Goal: Navigation & Orientation: Understand site structure

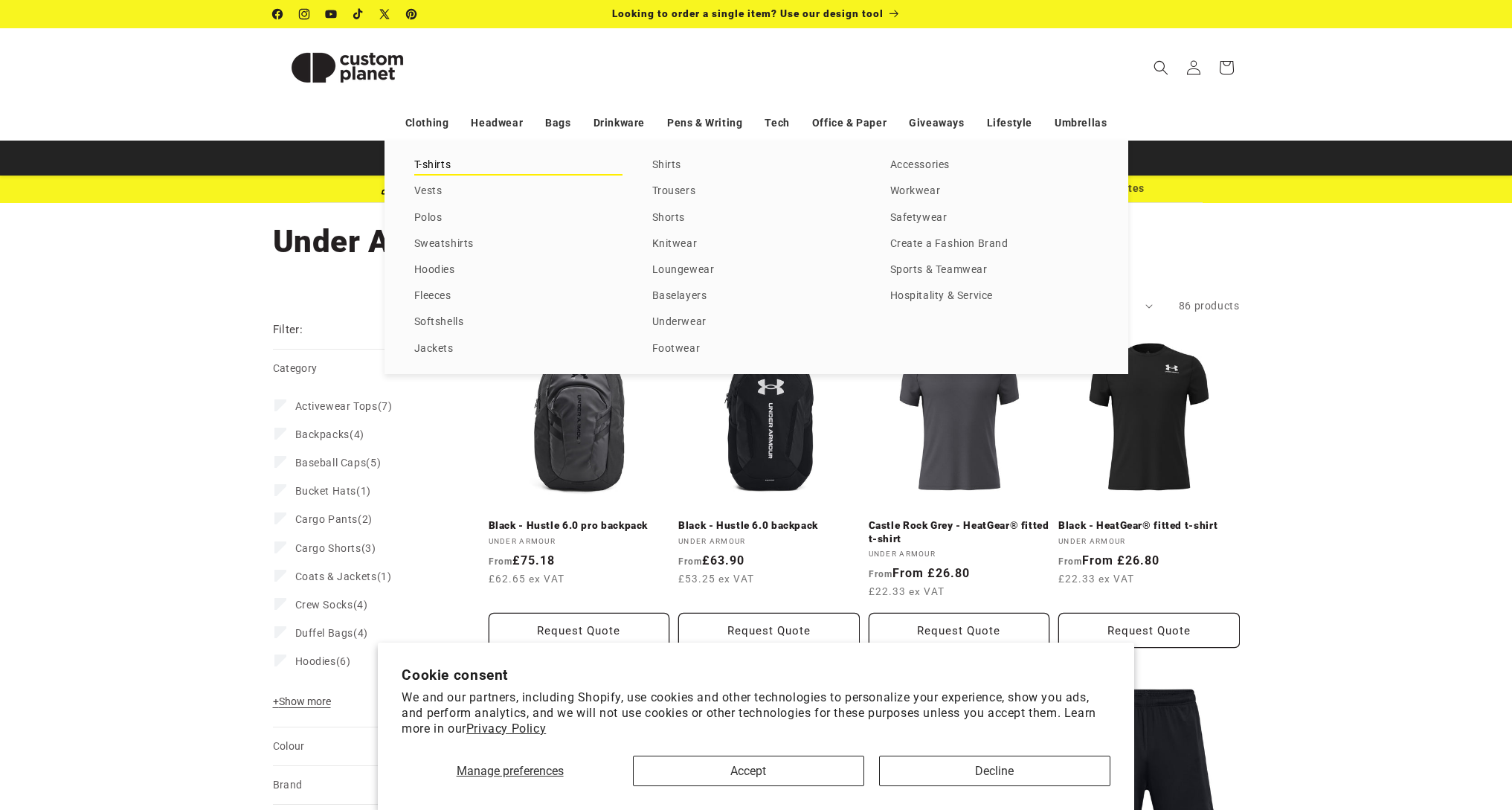
click at [430, 161] on link "T-shirts" at bounding box center [518, 165] width 208 height 20
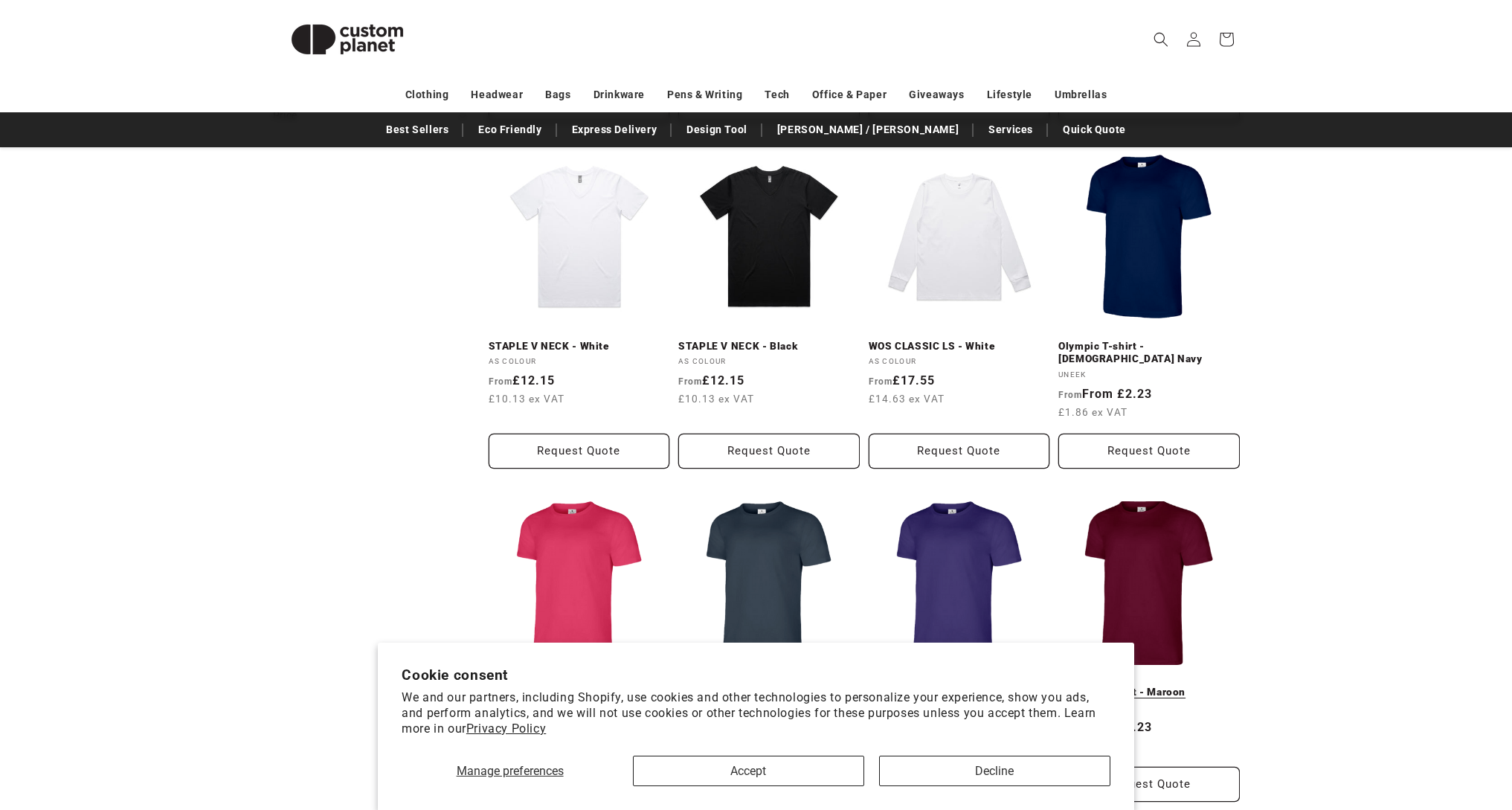
scroll to position [809, 0]
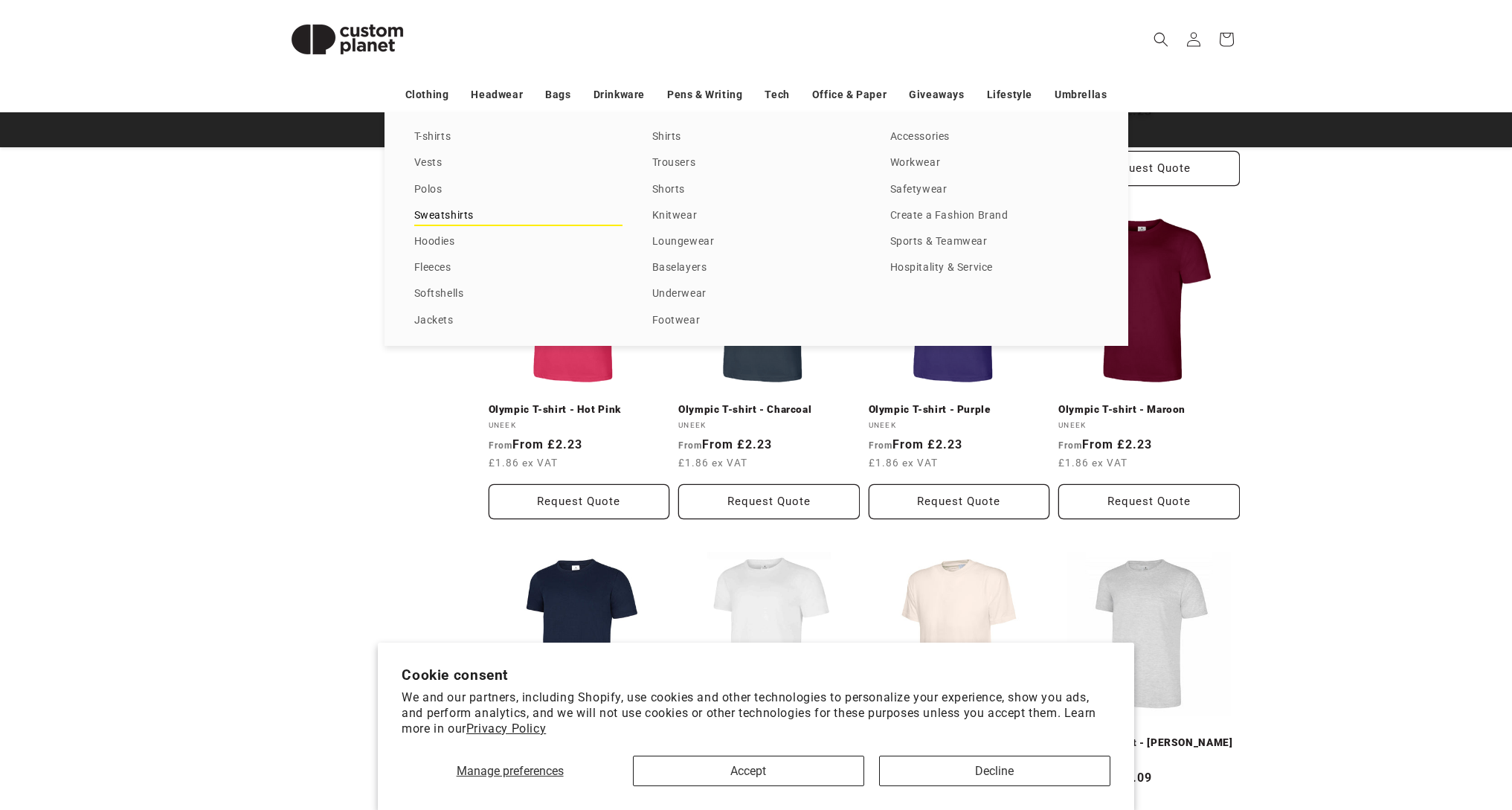
click at [427, 211] on link "Sweatshirts" at bounding box center [518, 215] width 208 height 20
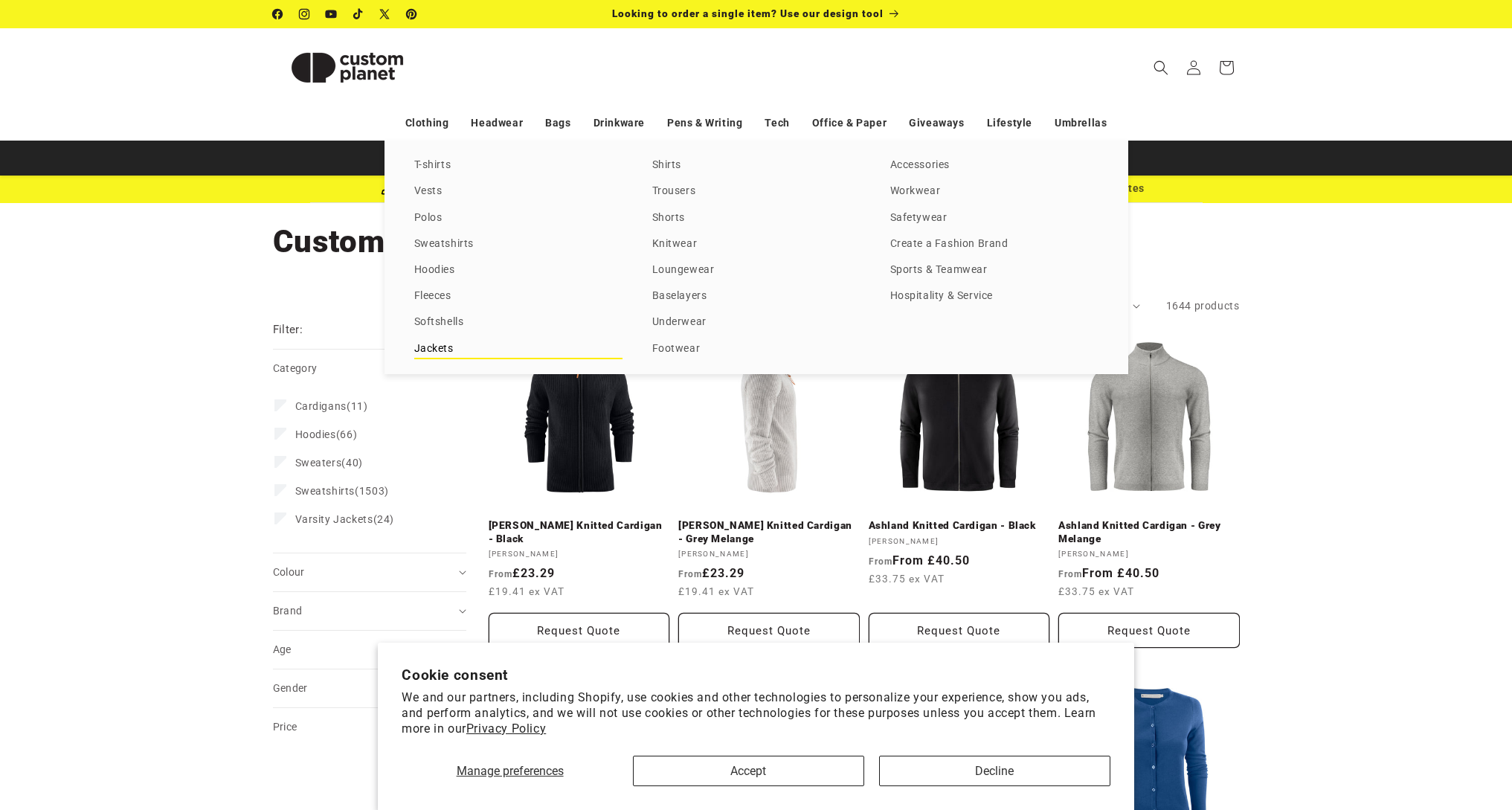
click at [450, 341] on link "Jackets" at bounding box center [518, 349] width 208 height 20
